Goal: Find specific page/section: Find specific page/section

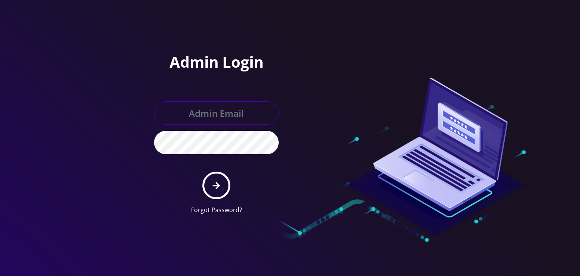
type input "[PERSON_NAME][EMAIL_ADDRESS][DOMAIN_NAME]"
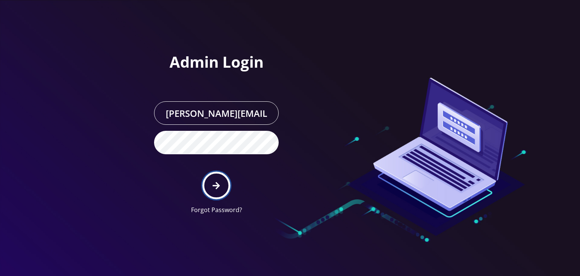
click at [219, 181] on icon "submit" at bounding box center [216, 185] width 7 height 8
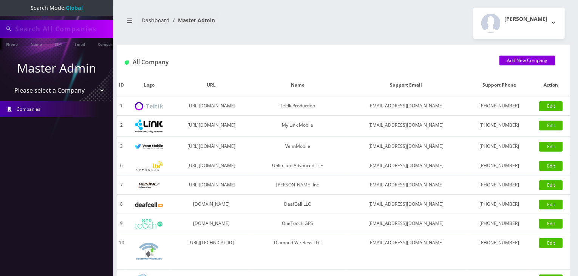
click at [49, 92] on select "Please select a Company Teltik Production My Link Mobile VennMobile Unlimited A…" at bounding box center [57, 90] width 96 height 14
select select "13"
click at [9, 83] on select "Please select a Company Teltik Production My Link Mobile VennMobile Unlimited A…" at bounding box center [57, 90] width 96 height 14
type input "carl"
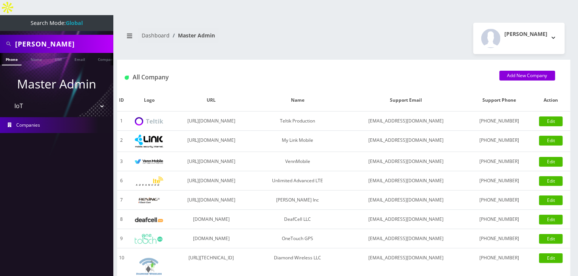
click at [62, 99] on select "Please select a Company Teltik Production My Link Mobile VennMobile Unlimited A…" at bounding box center [57, 106] width 96 height 14
click at [9, 99] on select "Please select a Company Teltik Production My Link Mobile VennMobile Unlimited A…" at bounding box center [57, 106] width 96 height 14
click at [30, 53] on link "Name" at bounding box center [36, 59] width 19 height 12
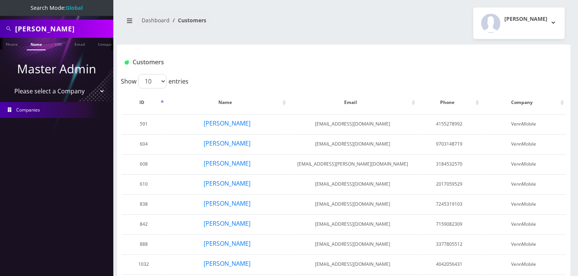
click at [71, 112] on link "Companies" at bounding box center [56, 110] width 113 height 16
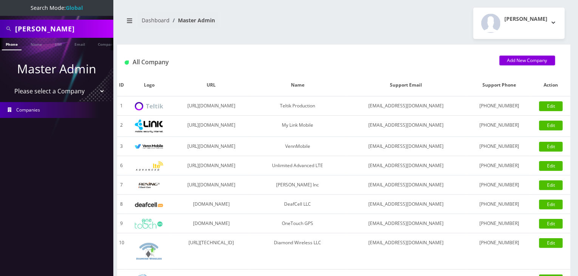
click at [76, 91] on select "Please select a Company Teltik Production My Link Mobile VennMobile Unlimited A…" at bounding box center [57, 91] width 96 height 14
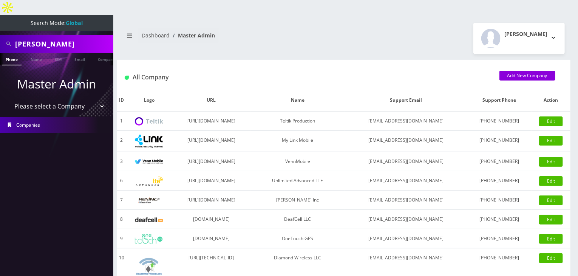
select select "13"
click at [9, 99] on select "Please select a Company Teltik Production My Link Mobile VennMobile Unlimited A…" at bounding box center [57, 106] width 96 height 14
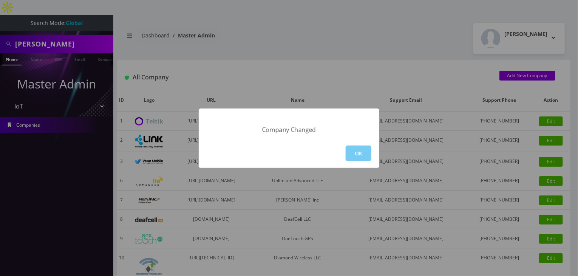
click at [357, 145] on button "OK" at bounding box center [358, 152] width 26 height 15
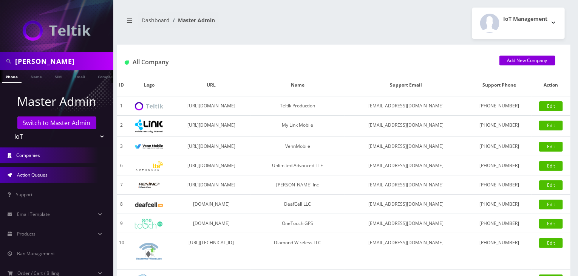
click at [48, 177] on link "Action Queues" at bounding box center [56, 175] width 113 height 16
